Goal: Find contact information: Find contact information

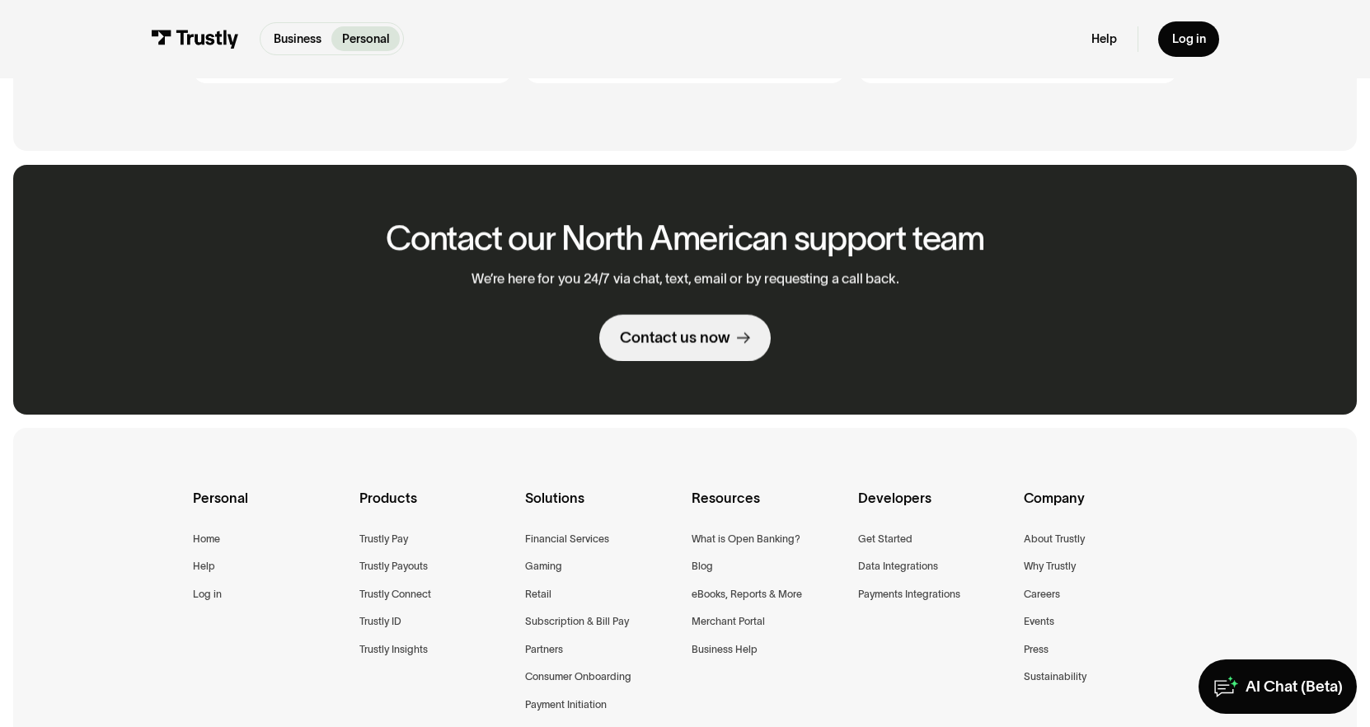
scroll to position [1016, 0]
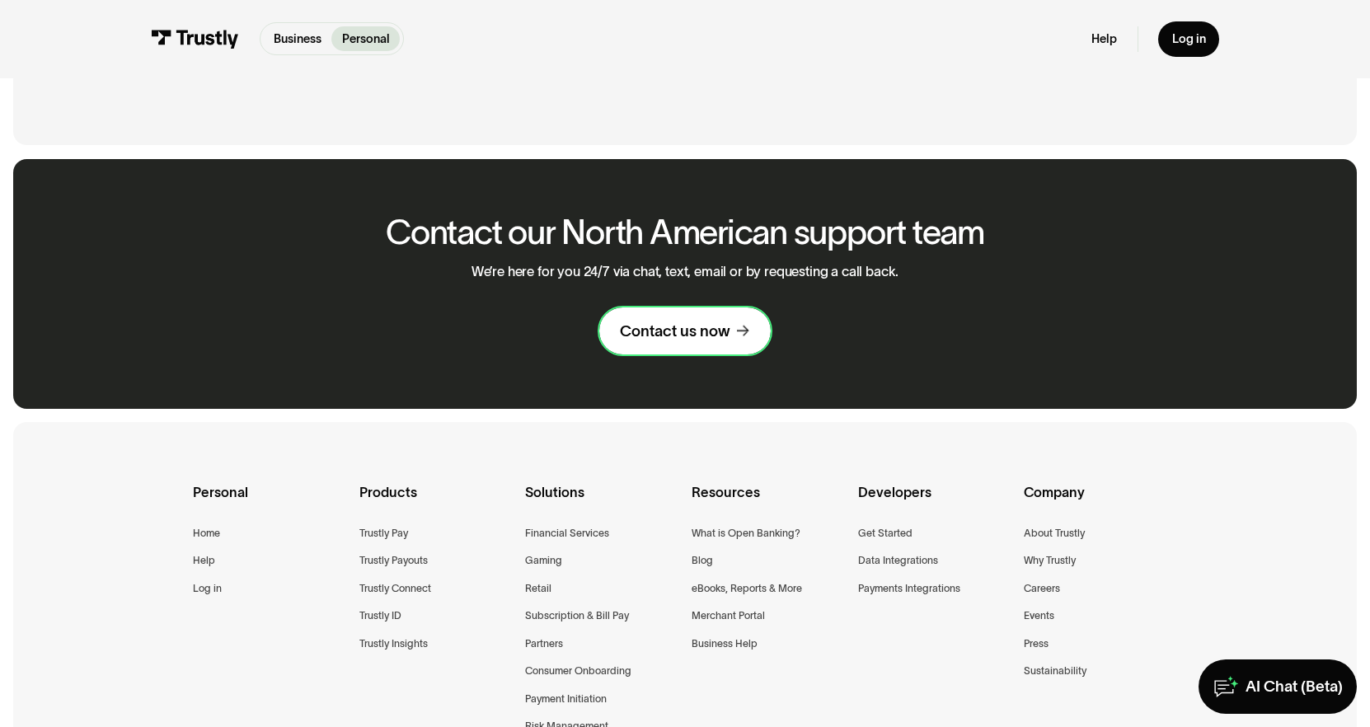
click at [702, 342] on link "Contact us now" at bounding box center [684, 330] width 171 height 47
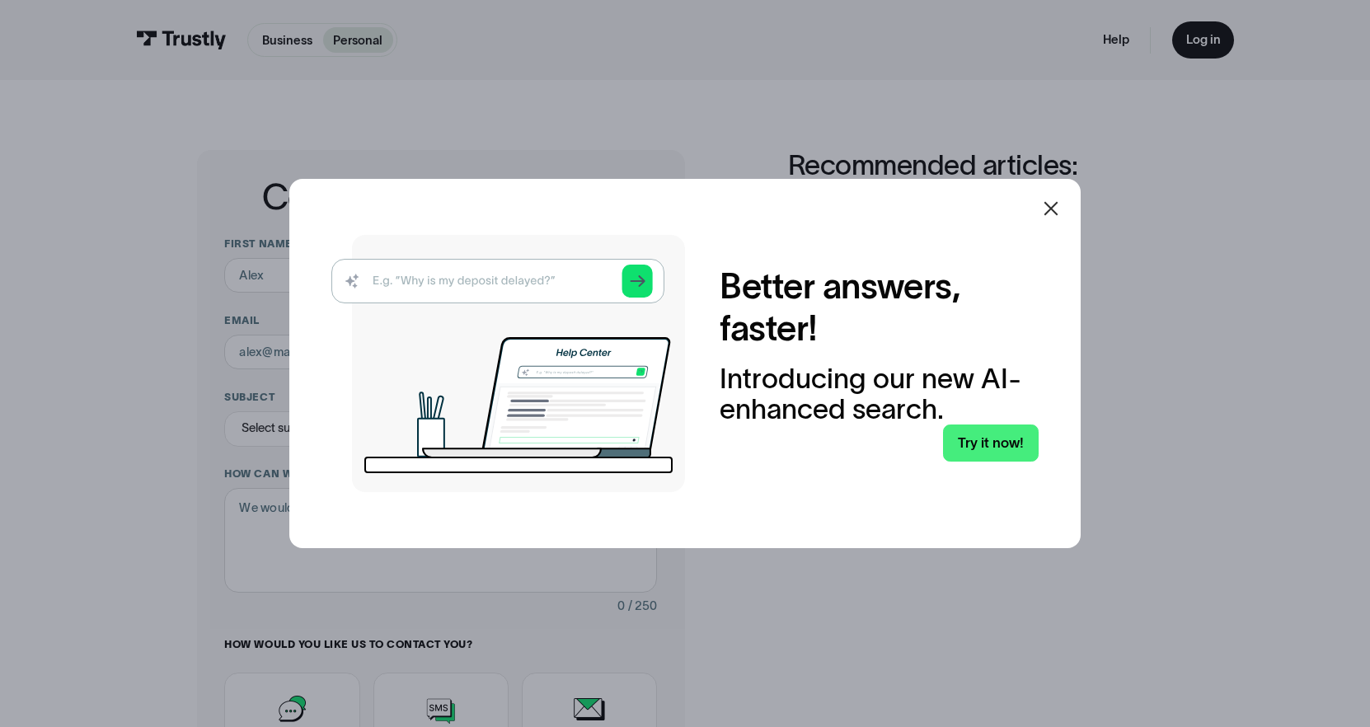
click at [1058, 216] on div at bounding box center [1051, 209] width 40 height 40
